Goal: Transaction & Acquisition: Purchase product/service

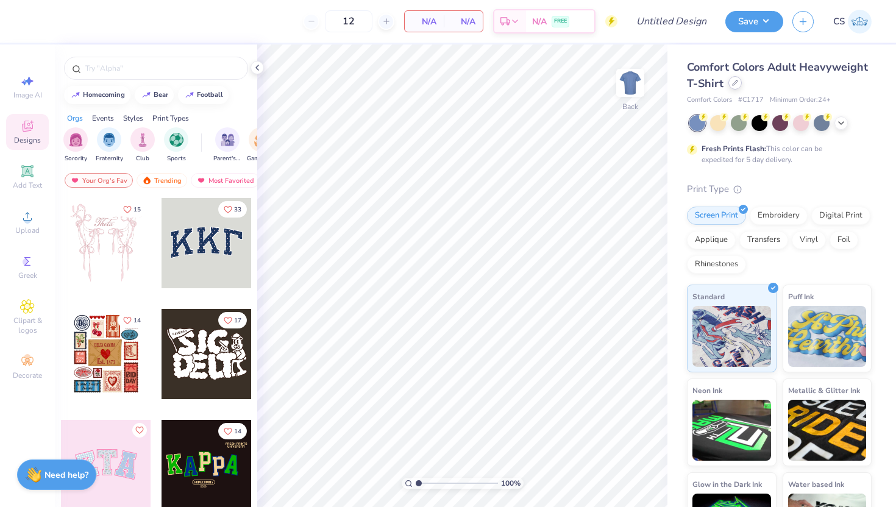
click at [735, 83] on icon at bounding box center [734, 82] width 5 height 5
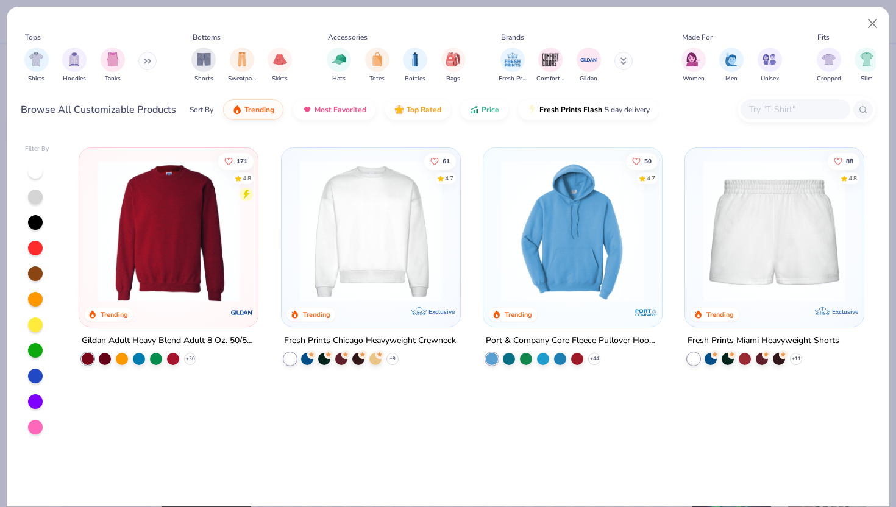
scroll to position [274, 0]
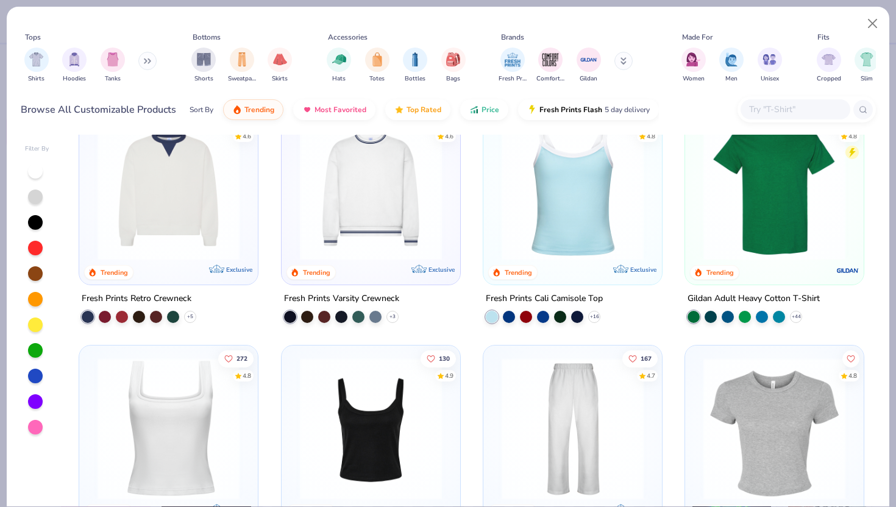
click at [769, 111] on input "text" at bounding box center [795, 109] width 94 height 14
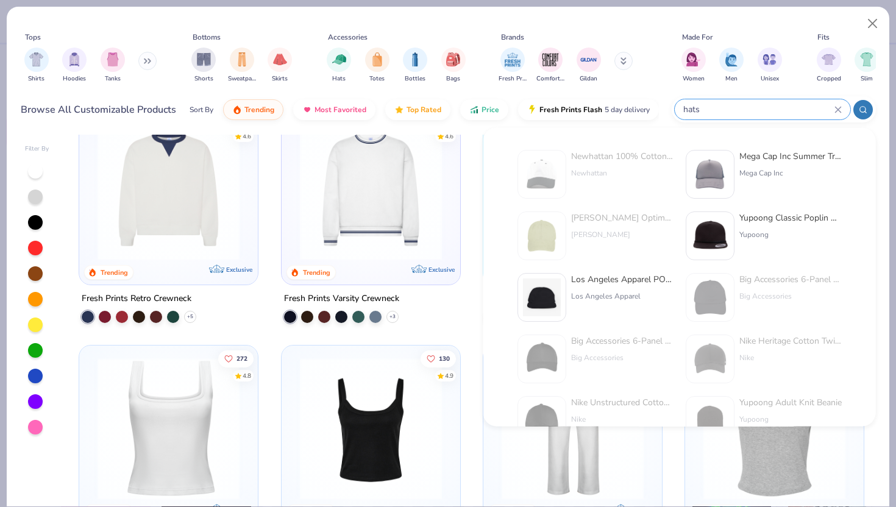
type input "hats"
click at [603, 153] on div "Newhattan 100% Cotton Stone Washed Cap" at bounding box center [622, 156] width 102 height 13
click at [605, 165] on div "Newhattan 100% Cotton Stone Washed Cap Newhattan" at bounding box center [622, 174] width 102 height 49
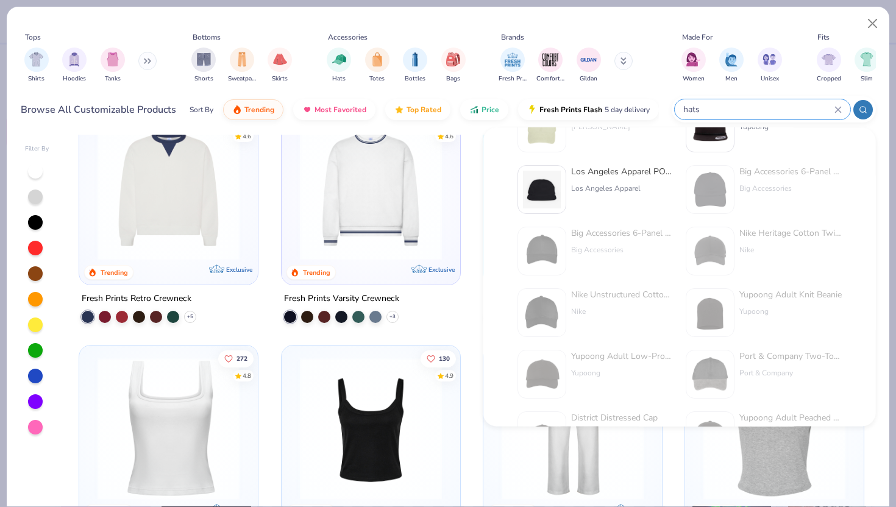
scroll to position [0, 0]
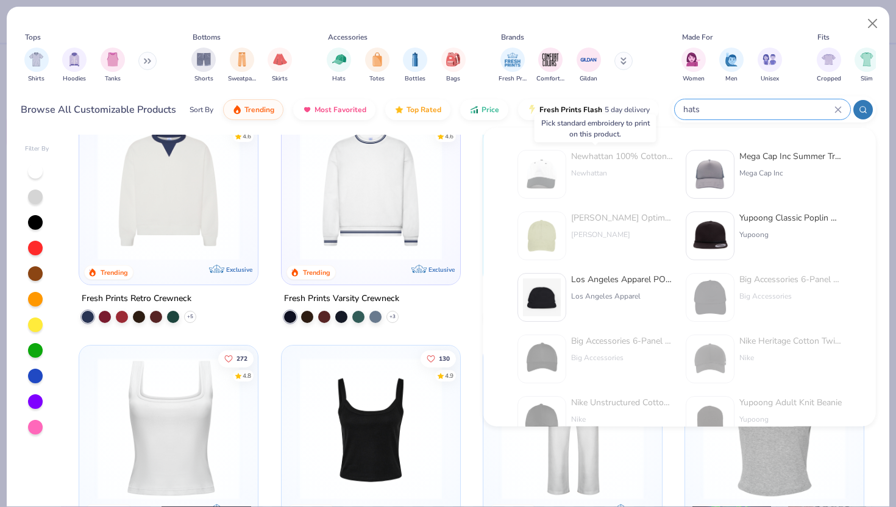
click at [630, 152] on div "Newhattan 100% Cotton Stone Washed Cap" at bounding box center [622, 156] width 102 height 13
click at [838, 110] on icon at bounding box center [837, 109] width 5 height 5
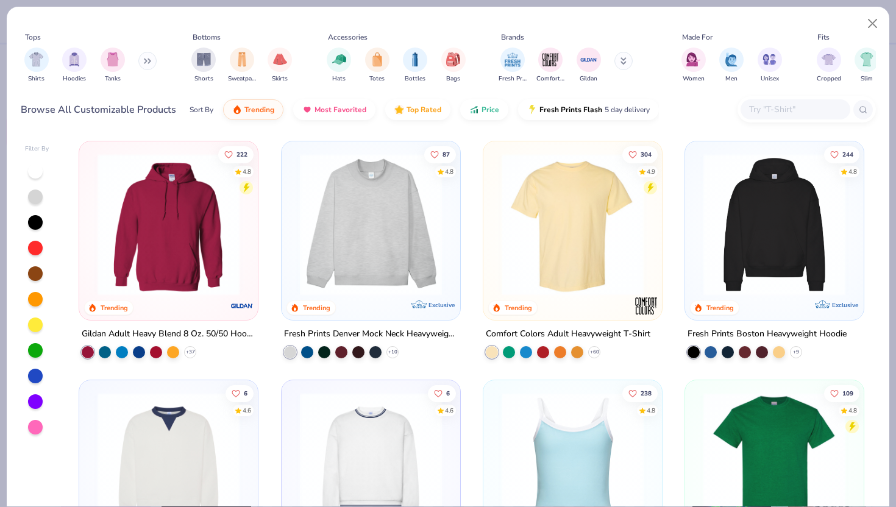
click at [762, 105] on input "text" at bounding box center [795, 109] width 94 height 14
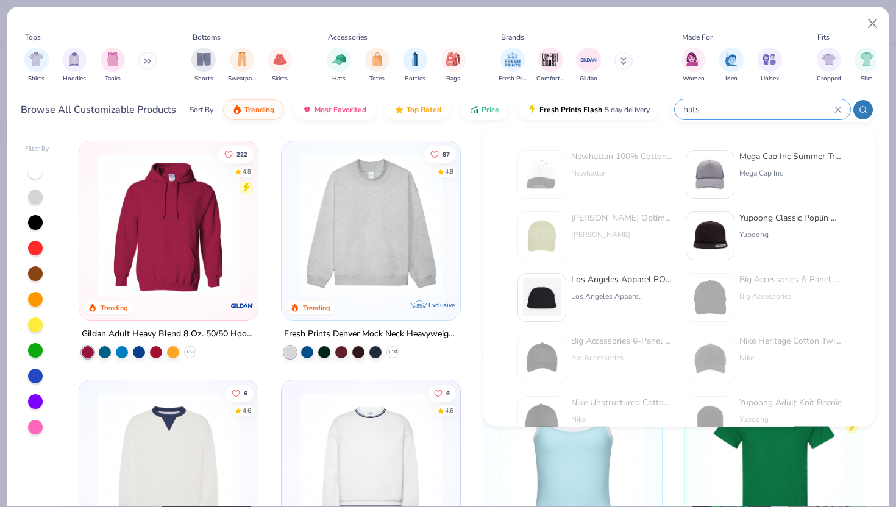
type input "hats"
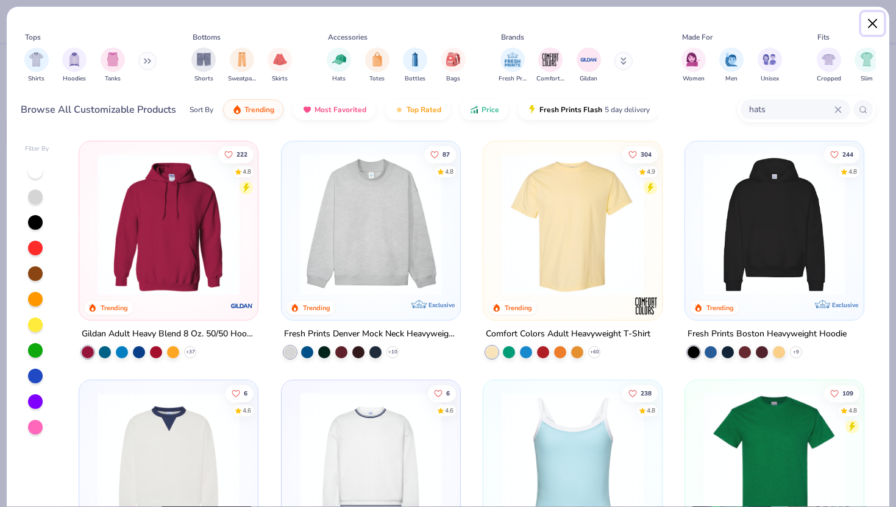
click at [872, 21] on button "Close" at bounding box center [872, 23] width 23 height 23
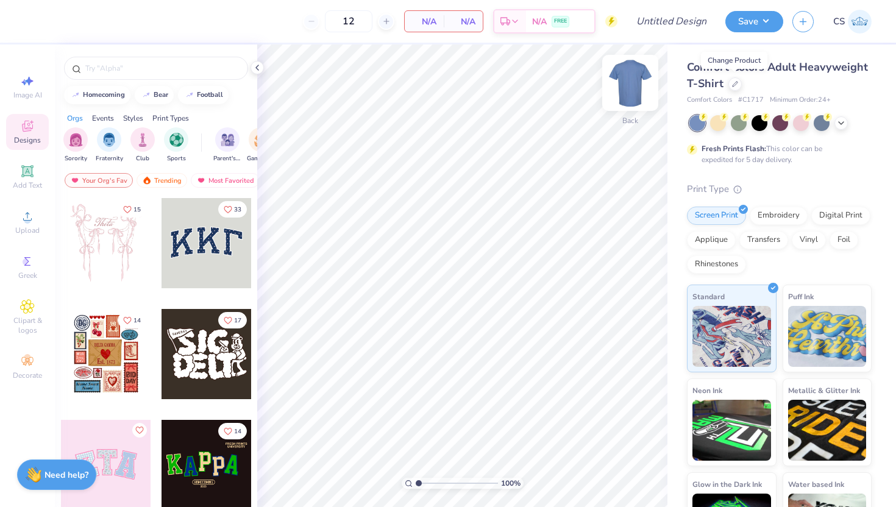
click at [563, 99] on div "12 N/A Per Item N/A Total Est. Delivery N/A FREE Design Title Save CS Image AI …" at bounding box center [448, 253] width 896 height 507
click at [165, 65] on input "text" at bounding box center [162, 68] width 156 height 12
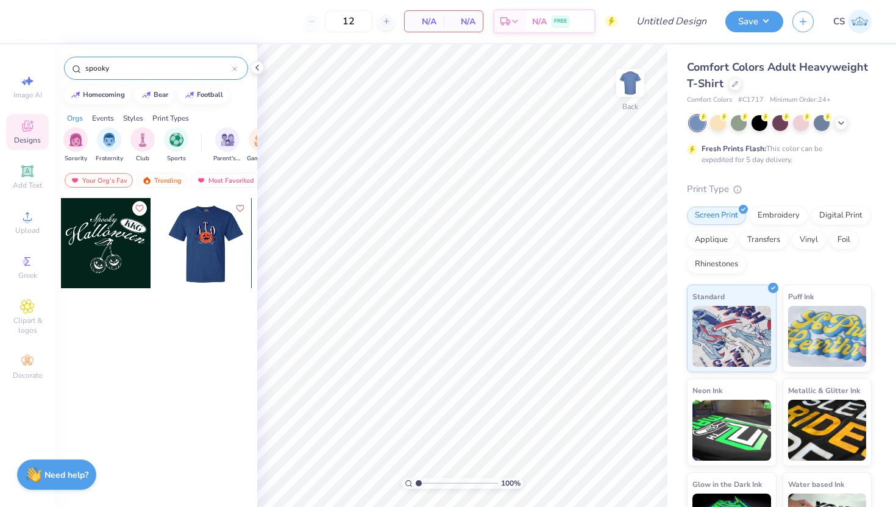
type input "spooky"
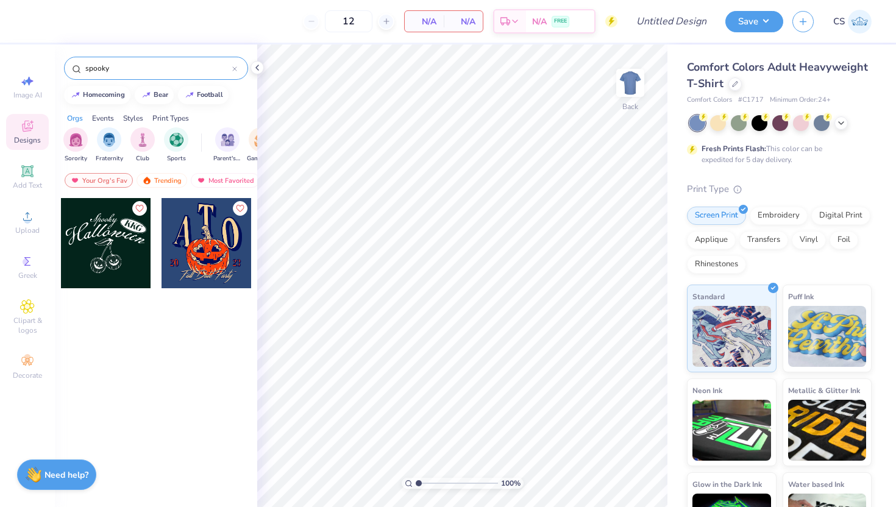
click at [221, 229] on div at bounding box center [116, 243] width 271 height 90
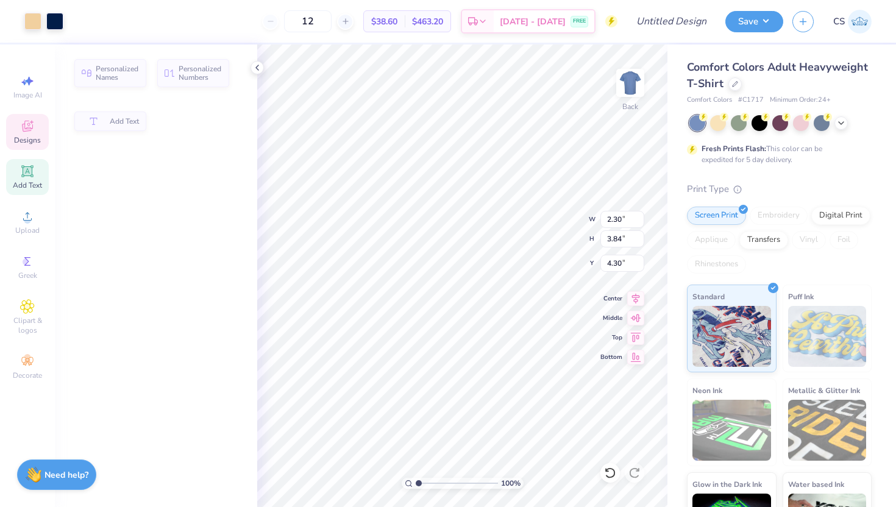
type input "2.30"
type input "3.84"
type input "4.30"
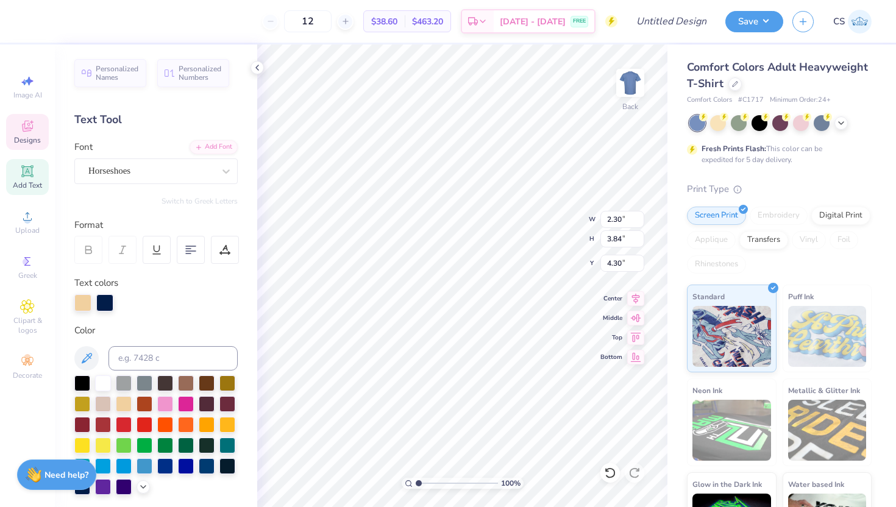
type textarea "Spool"
type input "2.07"
type input "3.71"
type input "3.00"
type input "10.66"
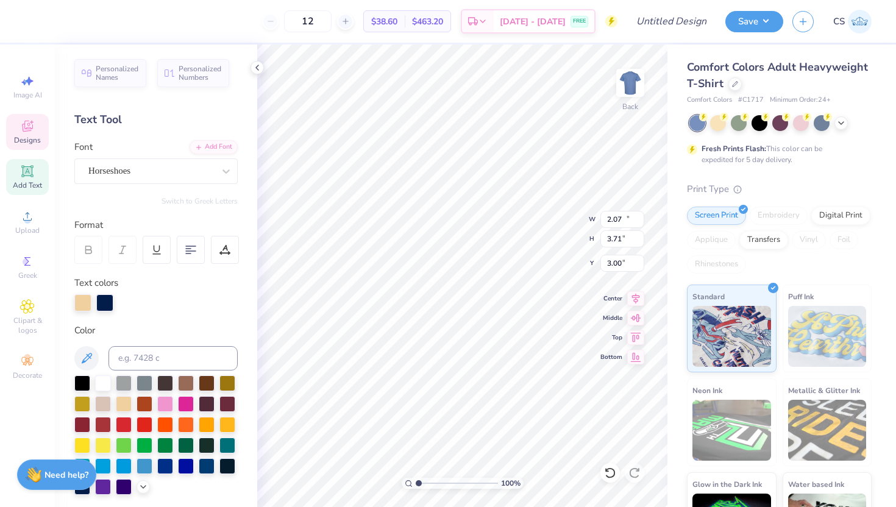
type input "4.85"
type input "3.81"
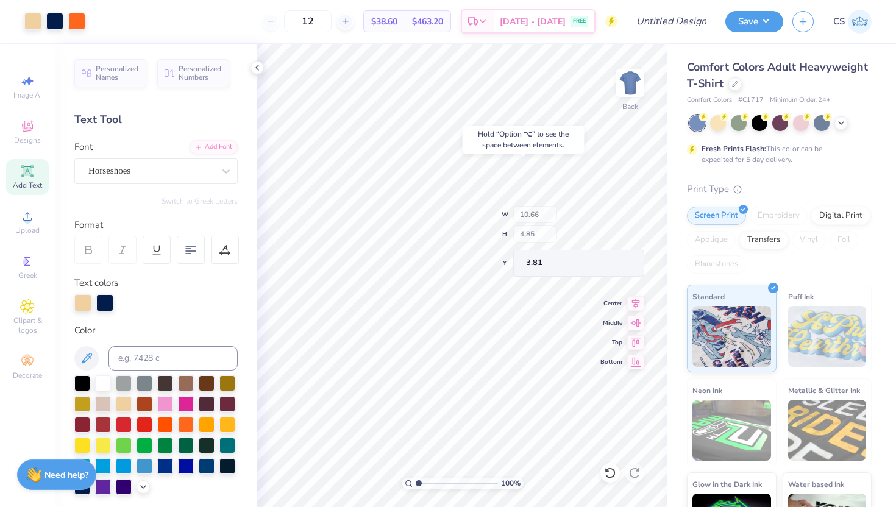
type input "2.24"
type input "3.72"
type input "4.39"
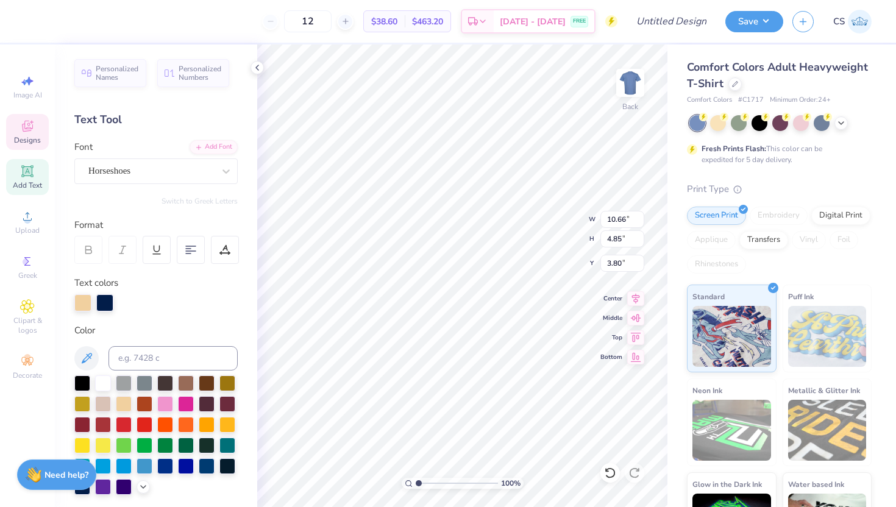
type input "1.16"
type textarea "Spookep"
type input "14.17"
type input "4.95"
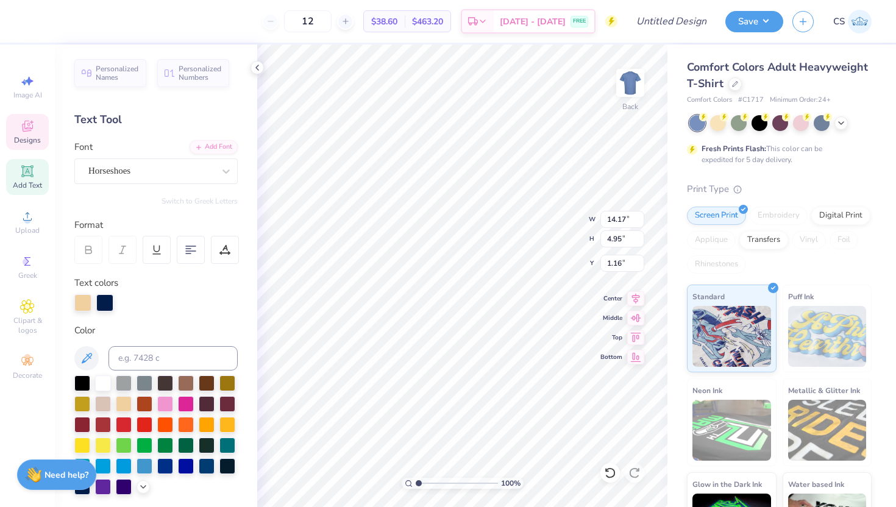
type input "1.18"
type input "9.05"
type input "3.16"
type input "2.36"
type input "8.95"
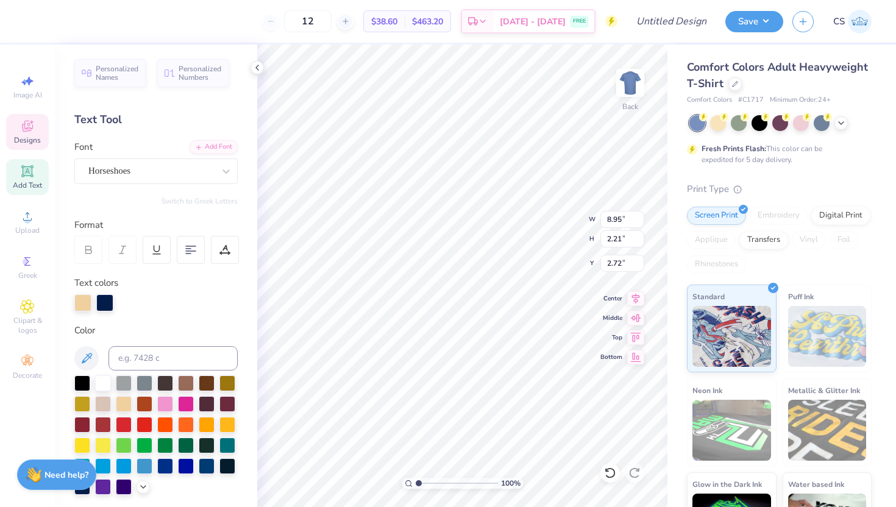
type input "2.21"
type input "2.72"
type input "4.70"
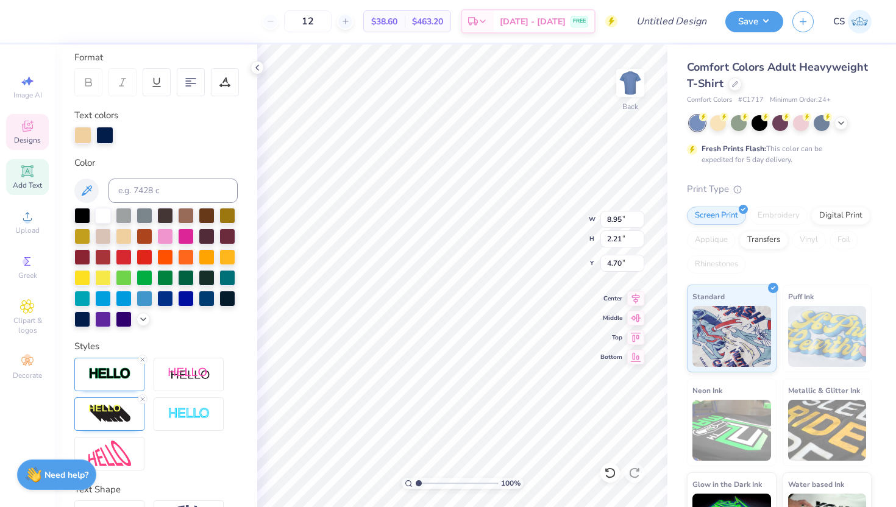
scroll to position [249, 0]
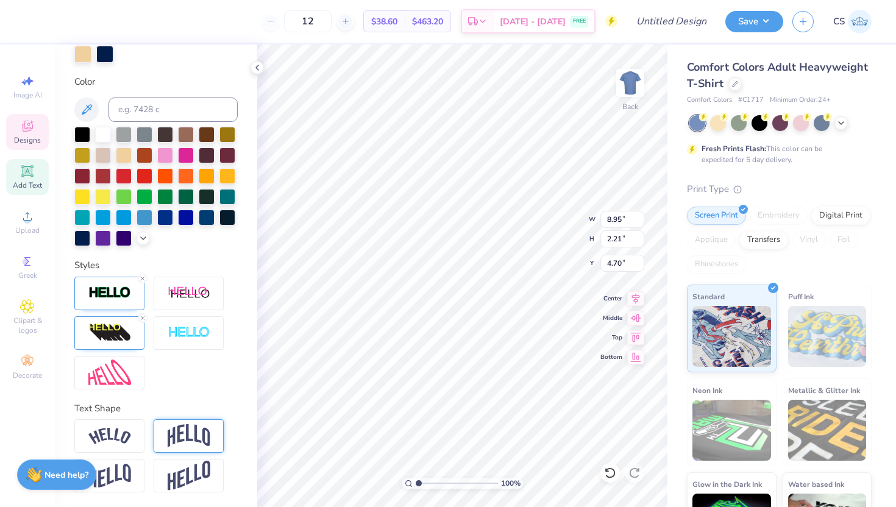
click at [172, 438] on img at bounding box center [189, 435] width 43 height 23
type input "3.84"
click at [172, 438] on img at bounding box center [189, 435] width 43 height 23
type input "3.96"
type textarea "20 26"
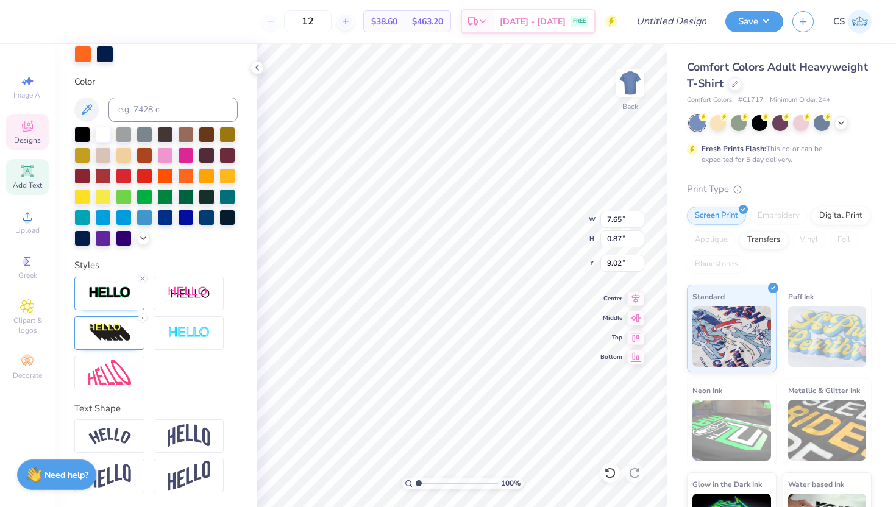
scroll to position [0, 2]
type input "6.29"
type input "1.56"
type input "10.01"
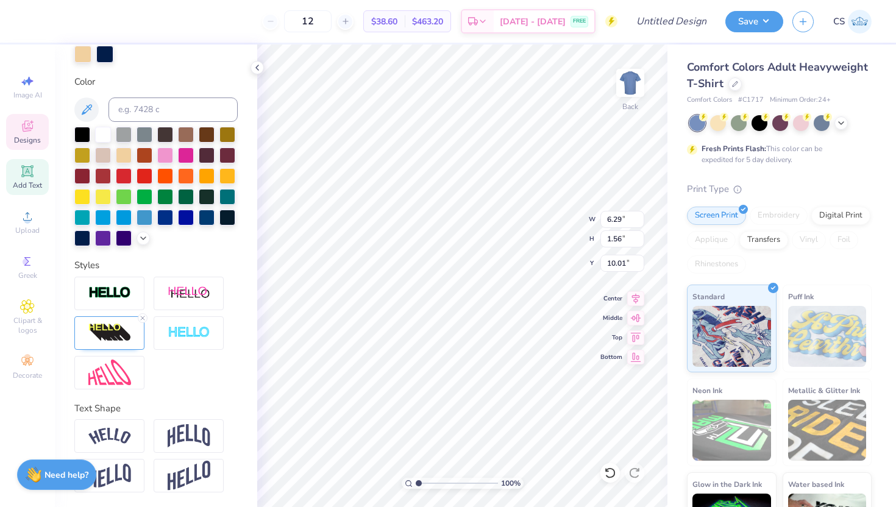
type textarea "F"
type textarea "Pi Phi X Sig Ep"
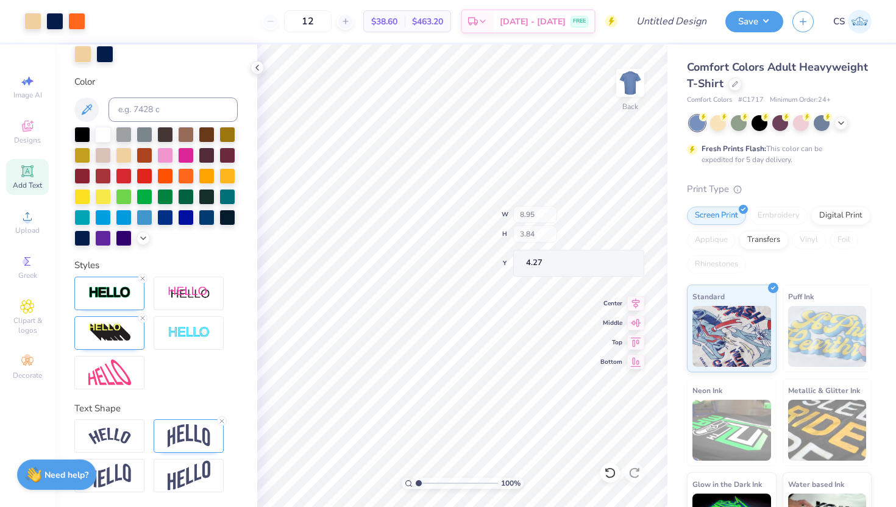
type input "4.27"
type input "10.54"
click at [732, 83] on icon at bounding box center [735, 83] width 6 height 6
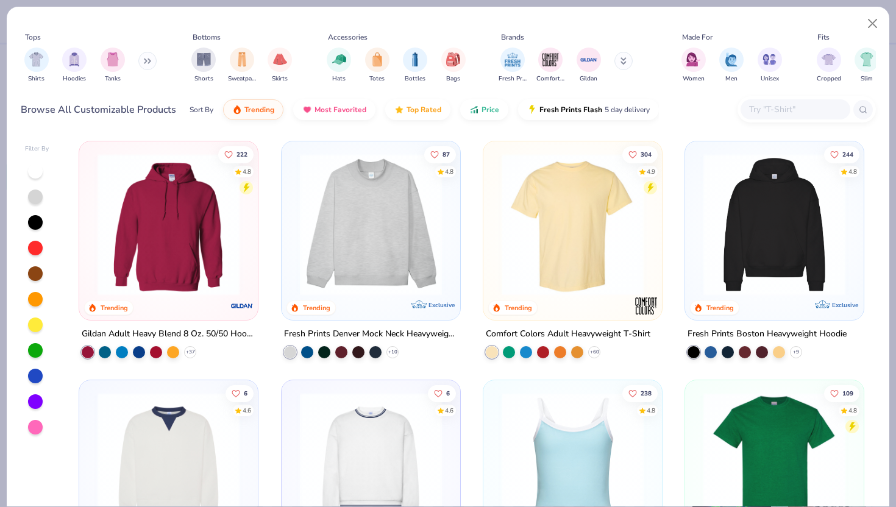
click at [765, 205] on img at bounding box center [774, 225] width 154 height 142
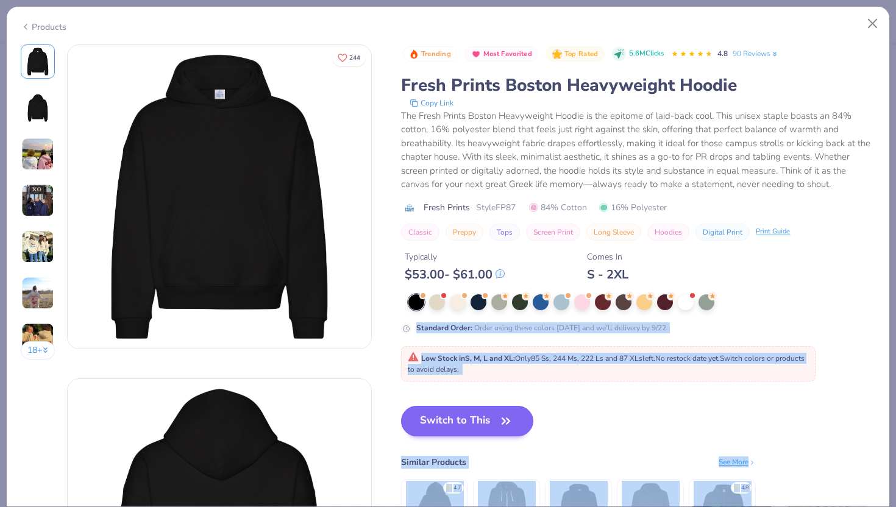
click at [459, 409] on button "Switch to This" at bounding box center [467, 421] width 132 height 30
click at [596, 416] on div "Switch to This Similar Products See More ★ 4.7 ★ 4.8" at bounding box center [578, 488] width 355 height 165
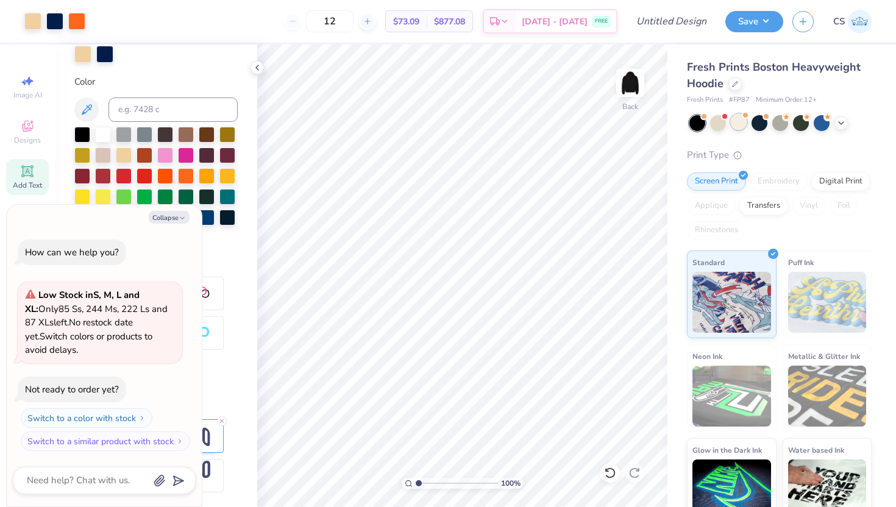
click at [745, 122] on div at bounding box center [739, 122] width 16 height 16
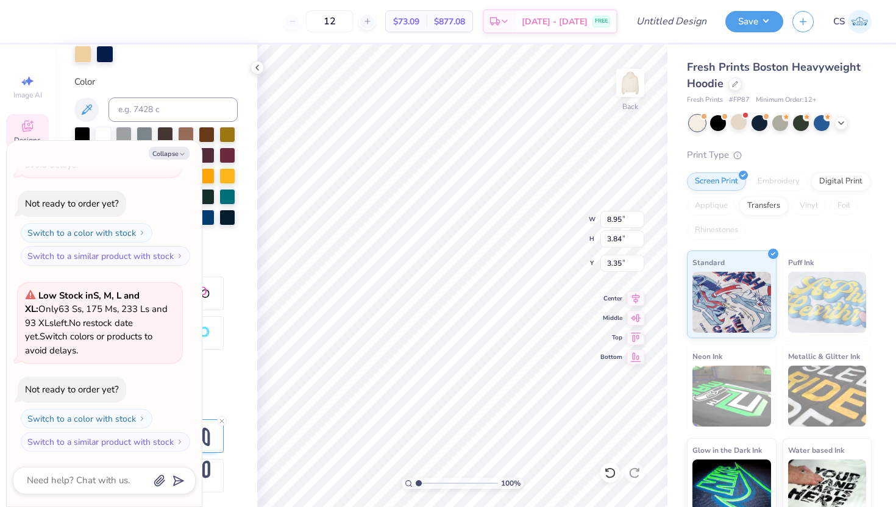
scroll to position [0, 1]
type textarea "x"
type textarea "Spook-ep"
type textarea "x"
type textarea "Spookep"
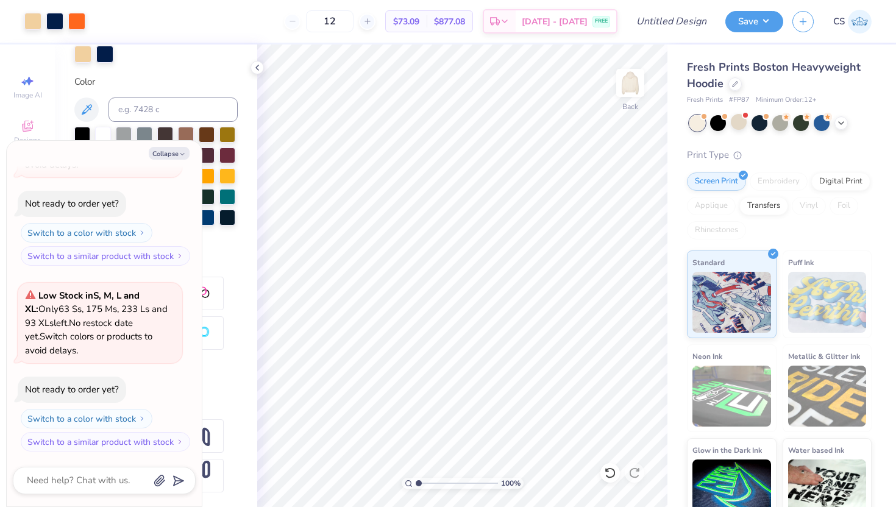
click at [186, 82] on div "Color" at bounding box center [155, 82] width 163 height 14
click at [257, 69] on polyline at bounding box center [257, 67] width 2 height 5
type textarea "x"
